Goal: Information Seeking & Learning: Learn about a topic

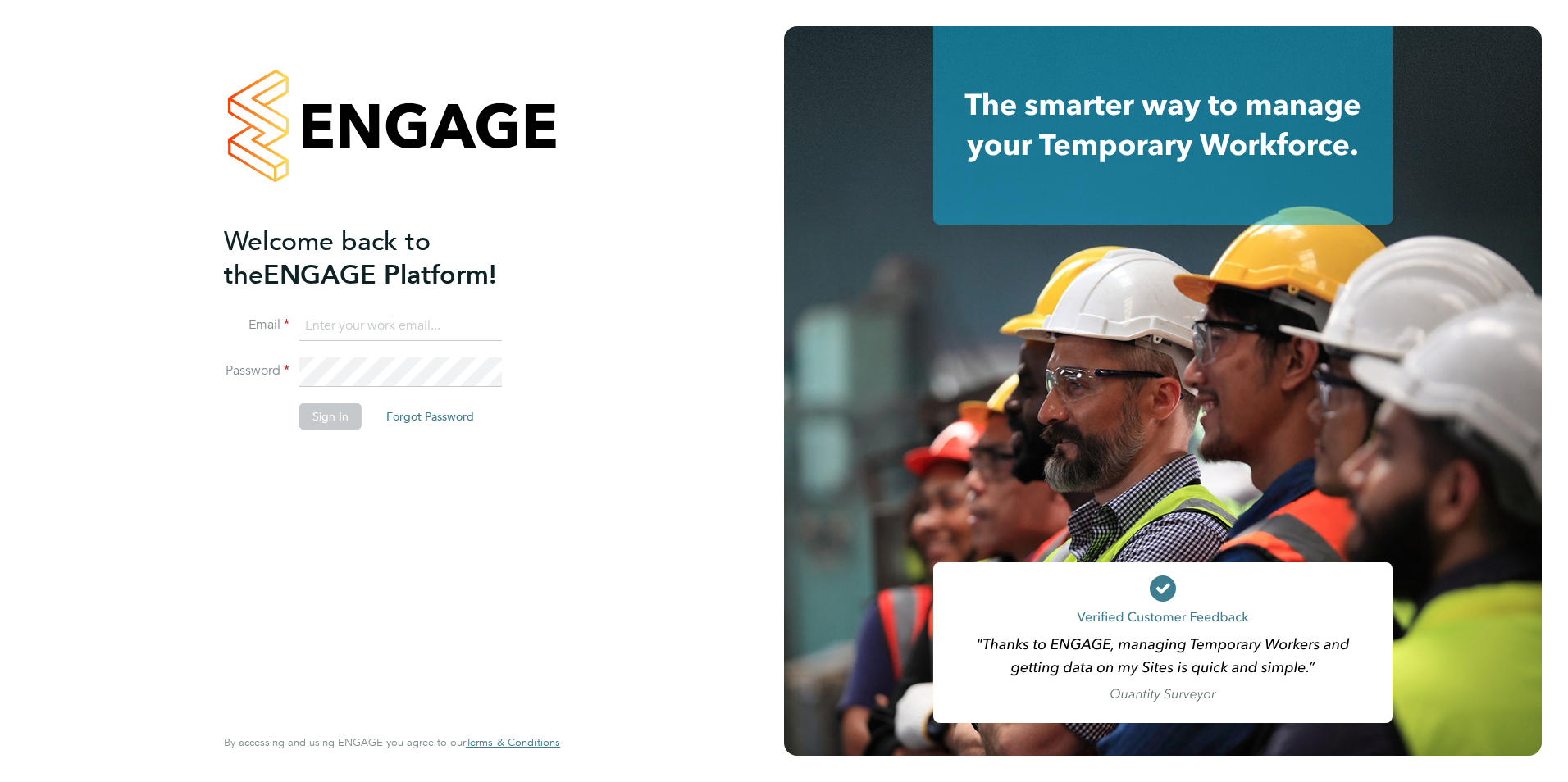
type input "jack.baron@HunterEducation.co.uk"
click at [345, 424] on button "Sign In" at bounding box center [330, 416] width 62 height 26
click at [345, 423] on div "Sorry, we are having problems connecting to our services." at bounding box center [392, 391] width 784 height 782
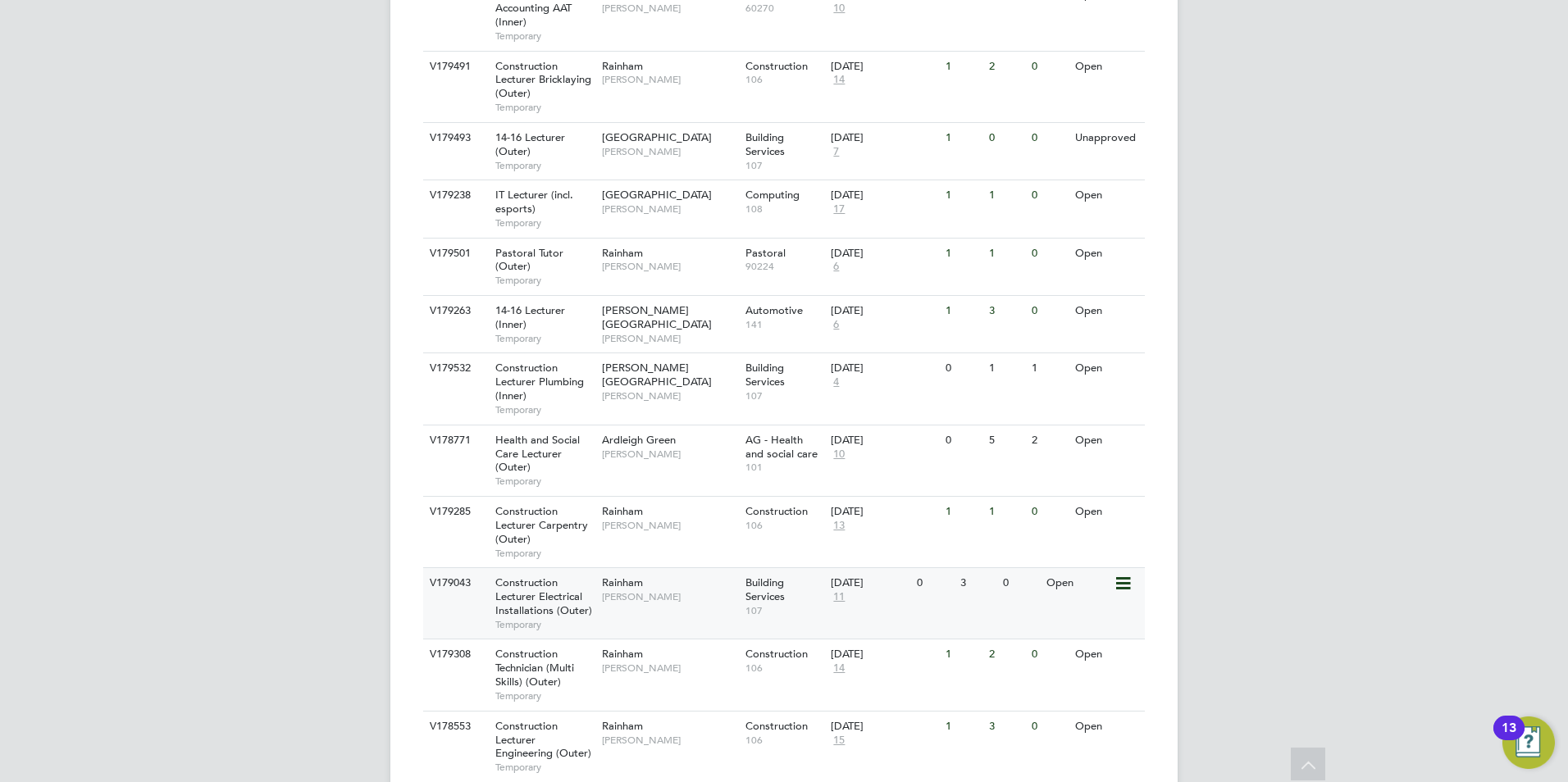
scroll to position [628, 0]
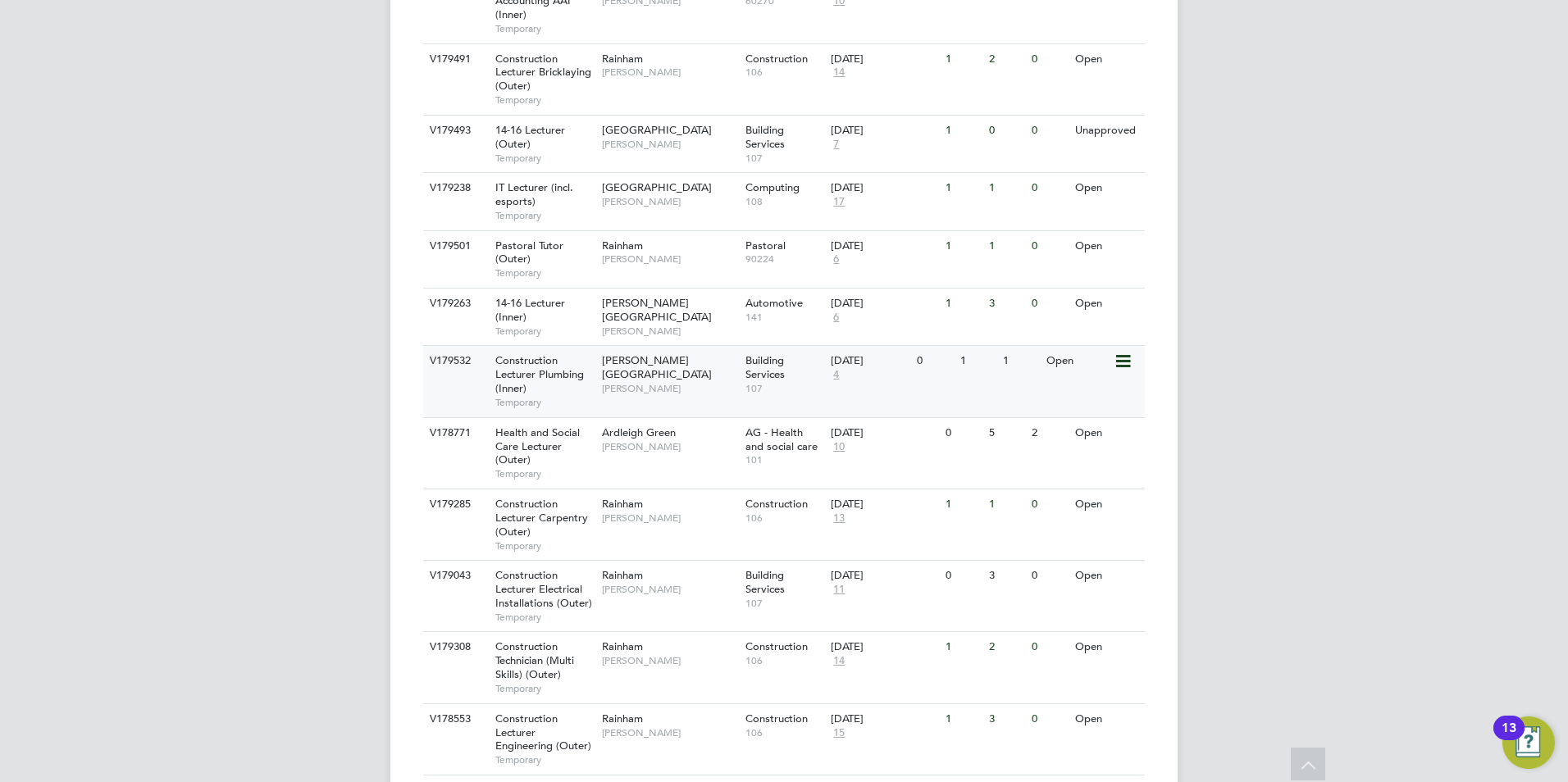
click at [514, 353] on span "Construction Lecturer Plumbing (Inner)" at bounding box center [539, 374] width 89 height 42
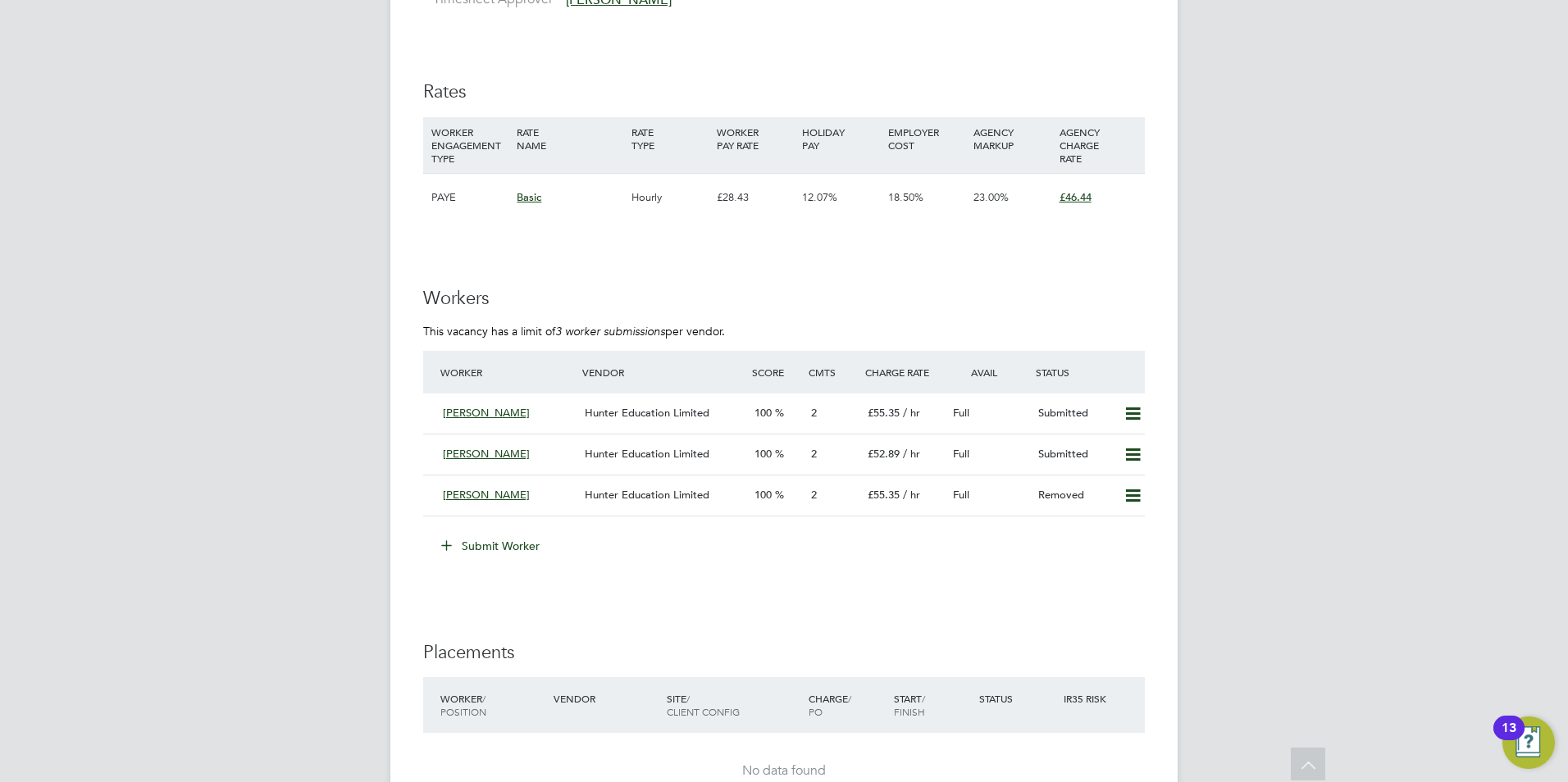
scroll to position [2779, 0]
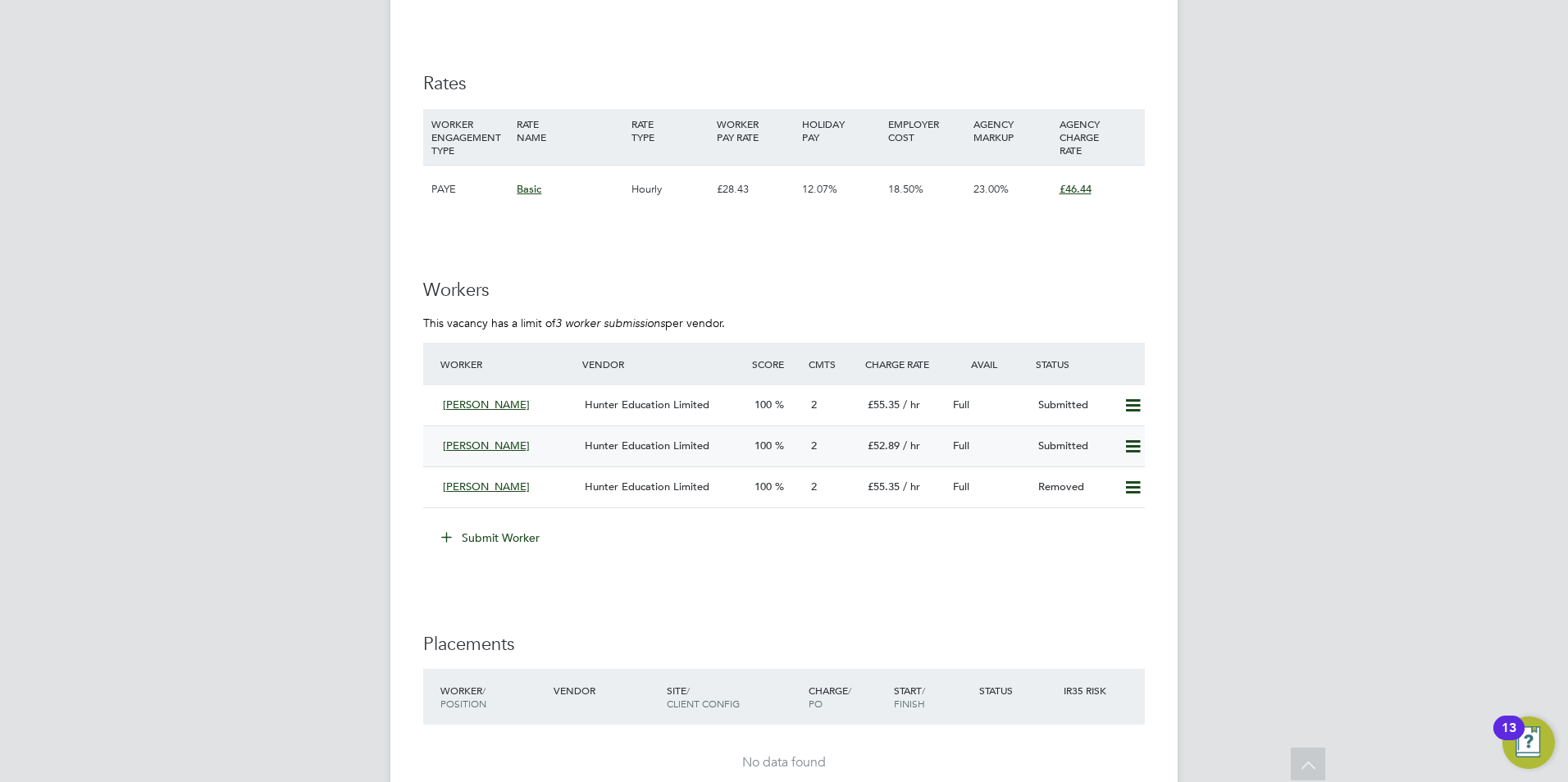
click at [1132, 445] on icon at bounding box center [1133, 447] width 21 height 13
click at [1101, 292] on h3 "Workers" at bounding box center [784, 291] width 722 height 24
